Goal: Communication & Community: Answer question/provide support

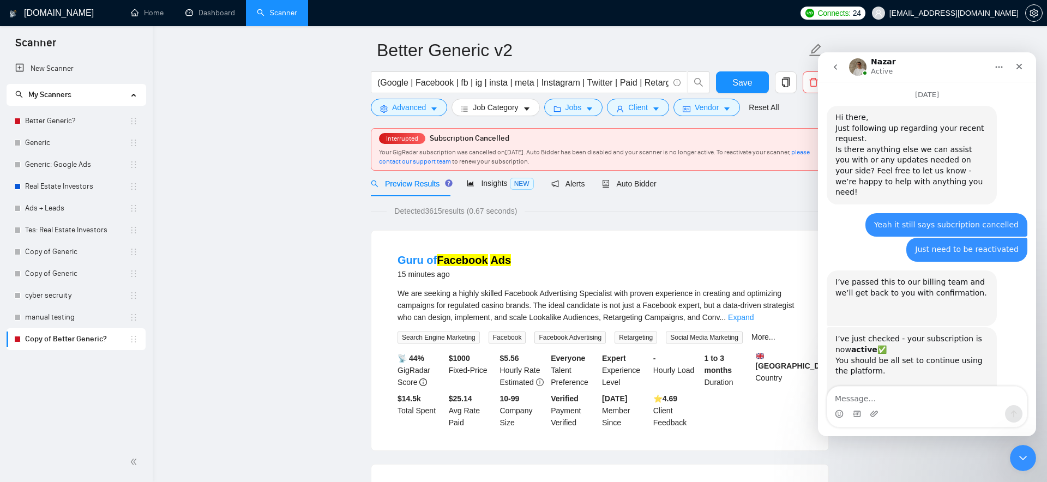
scroll to position [584, 0]
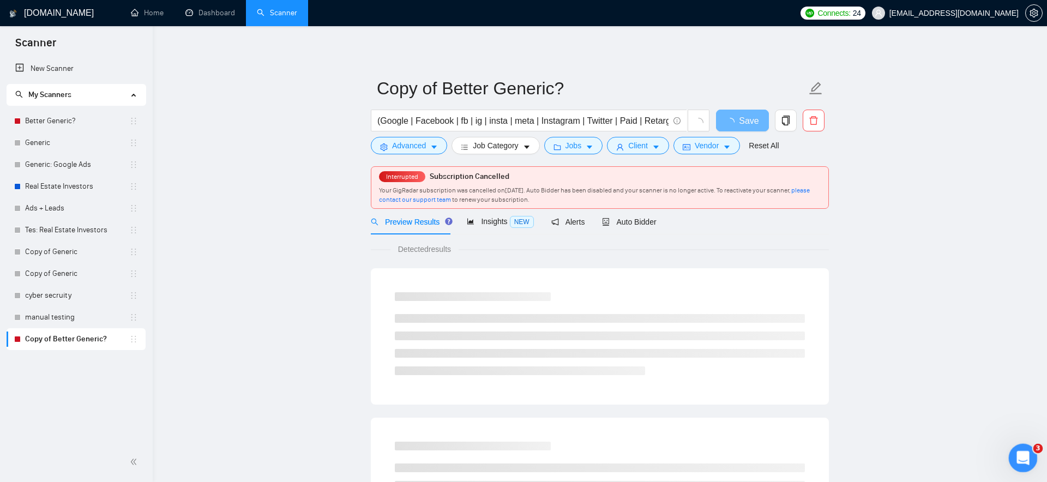
click at [1028, 453] on icon "Open Intercom Messenger" at bounding box center [1022, 457] width 18 height 18
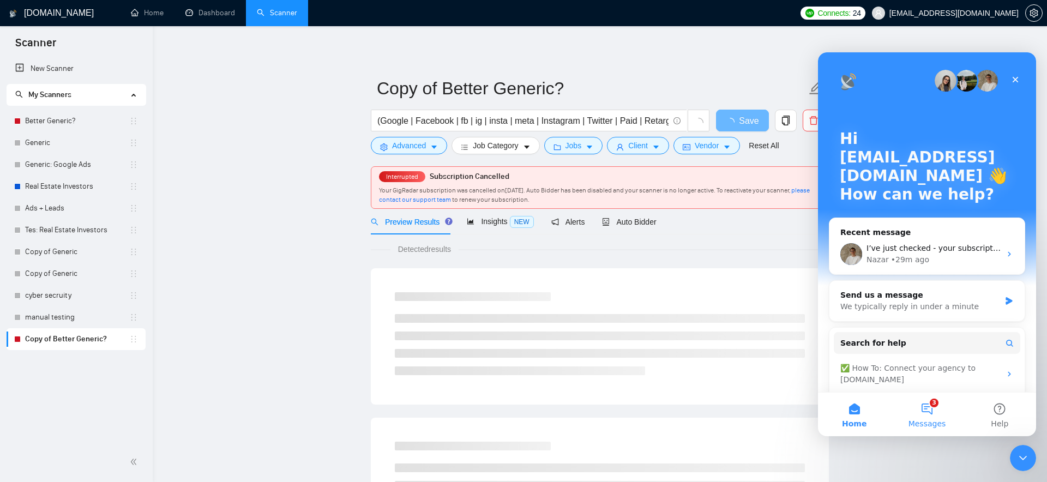
click at [930, 413] on button "3 Messages" at bounding box center [926, 415] width 73 height 44
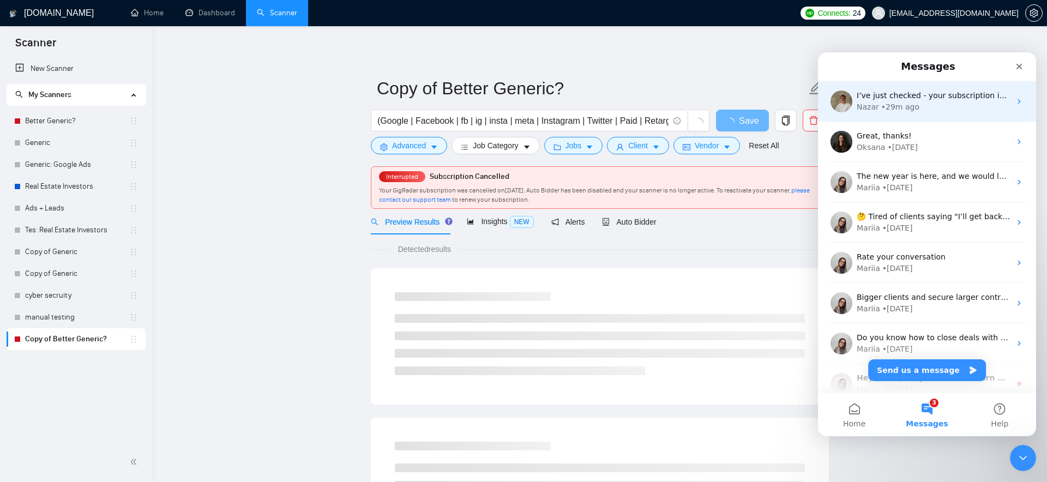
click at [934, 88] on div "I’ve just checked - your subscription is now active ✅ You should be all set to …" at bounding box center [927, 101] width 218 height 40
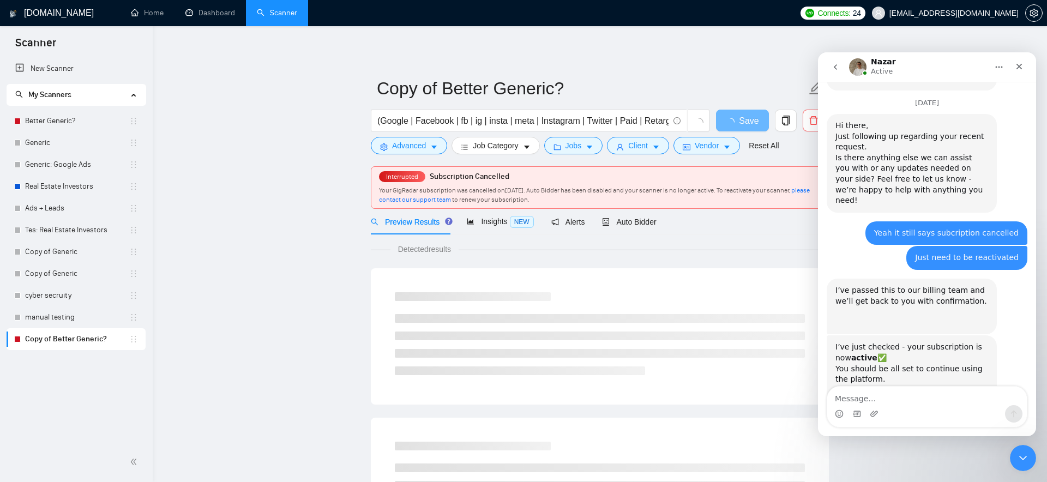
scroll to position [584, 0]
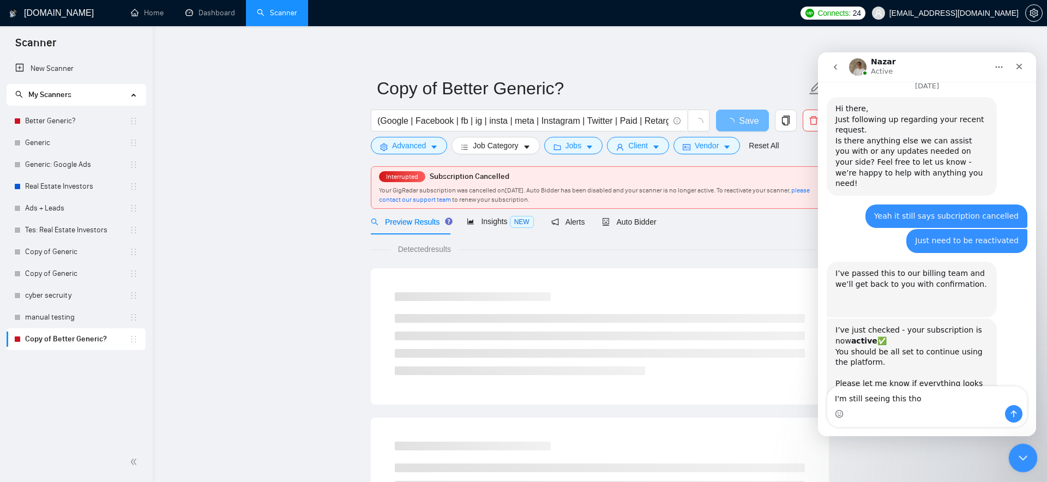
type textarea "I'm still seeing this tho"
click at [1018, 454] on icon "Close Intercom Messenger" at bounding box center [1021, 456] width 13 height 13
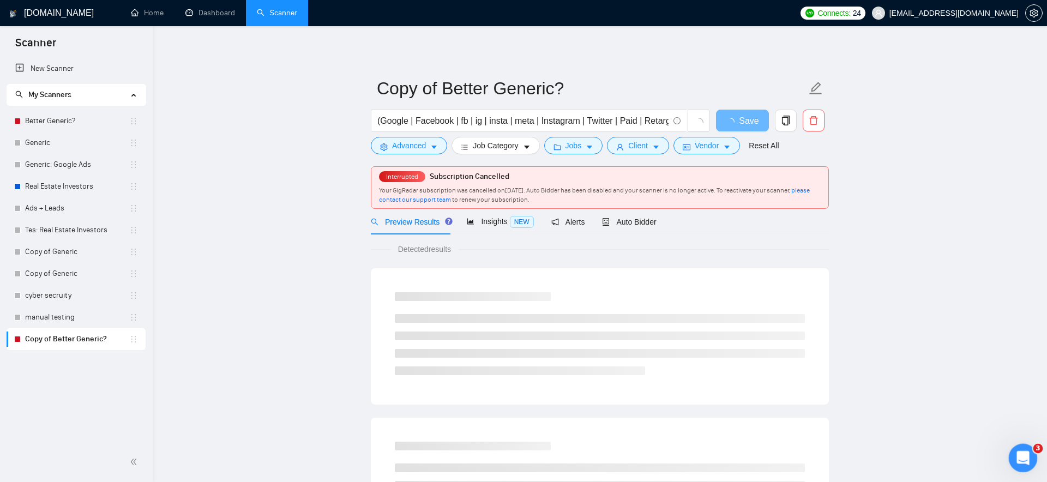
click at [1015, 449] on div "Open Intercom Messenger" at bounding box center [1021, 456] width 36 height 36
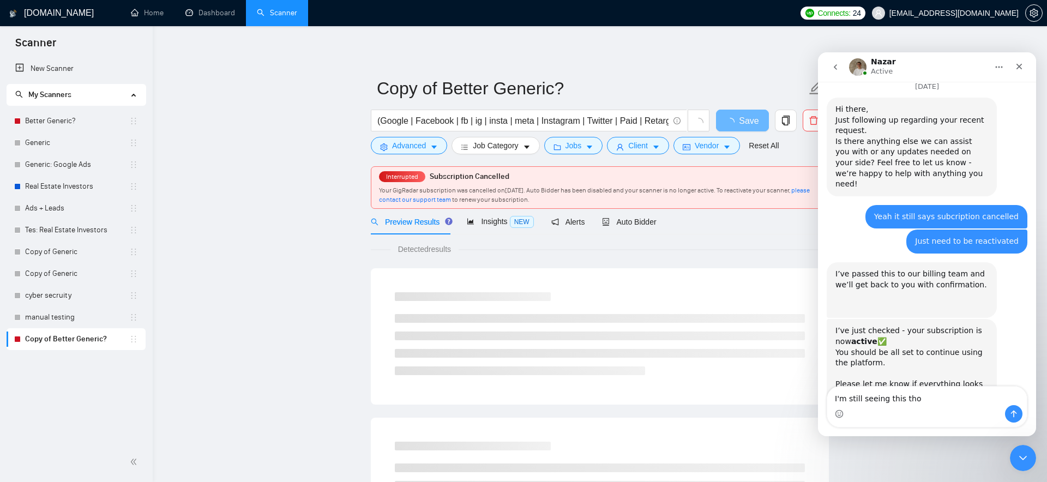
click at [957, 412] on div "Intercom messenger" at bounding box center [927, 413] width 200 height 17
click at [956, 399] on textarea "I'm still seeing this tho" at bounding box center [927, 396] width 200 height 19
paste textarea "Message…"
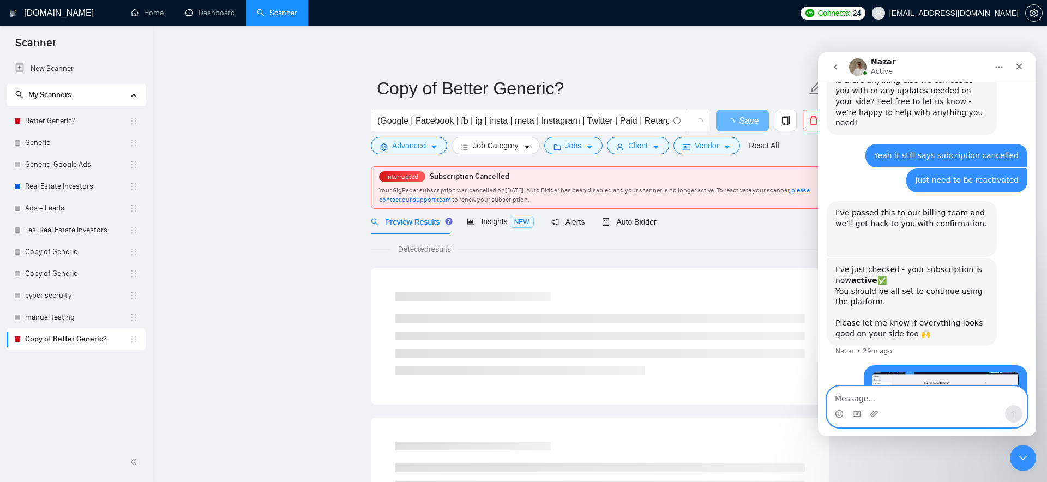
scroll to position [669, 0]
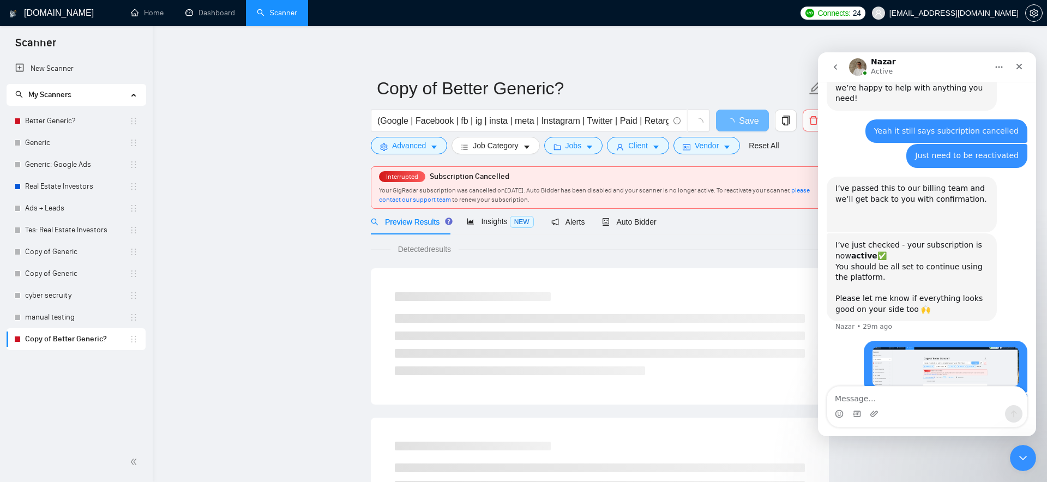
click at [922, 347] on img "user says…" at bounding box center [945, 366] width 146 height 39
